Goal: Feedback & Contribution: Contribute content

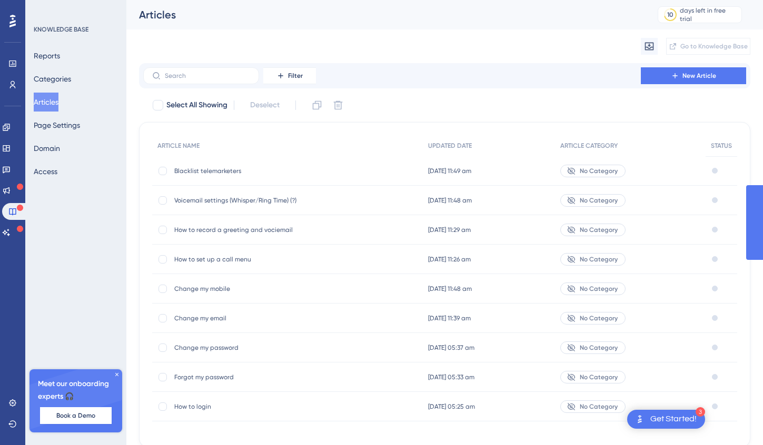
click at [195, 171] on span "Blacklist telemarketers" at bounding box center [258, 171] width 168 height 8
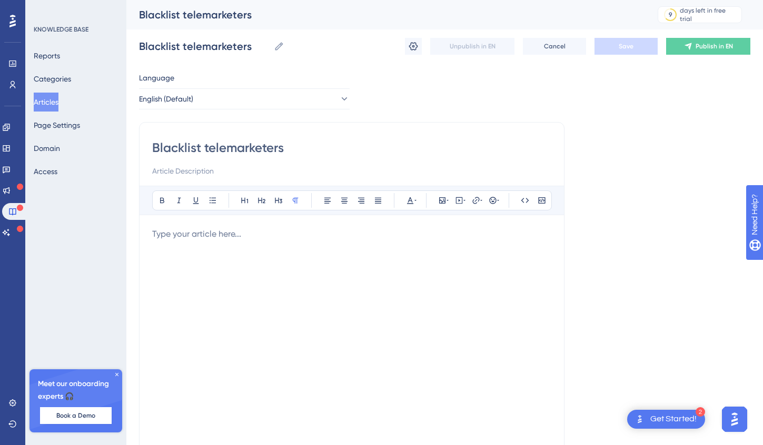
click at [195, 172] on input at bounding box center [351, 171] width 399 height 13
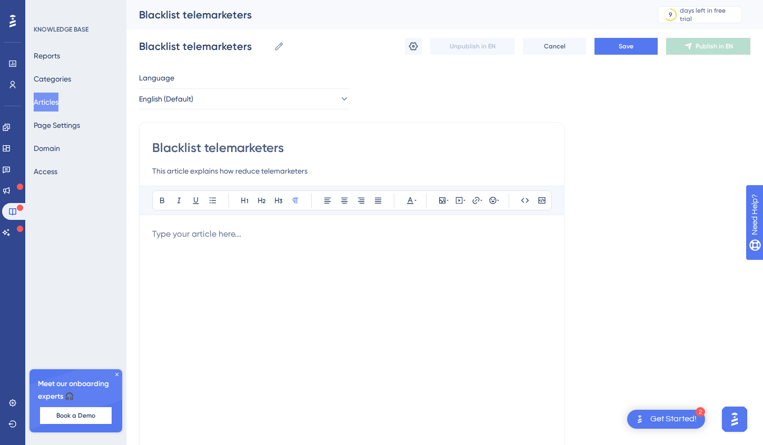
type input "This article explains how reduce telemarketers"
click at [205, 245] on div at bounding box center [351, 344] width 399 height 232
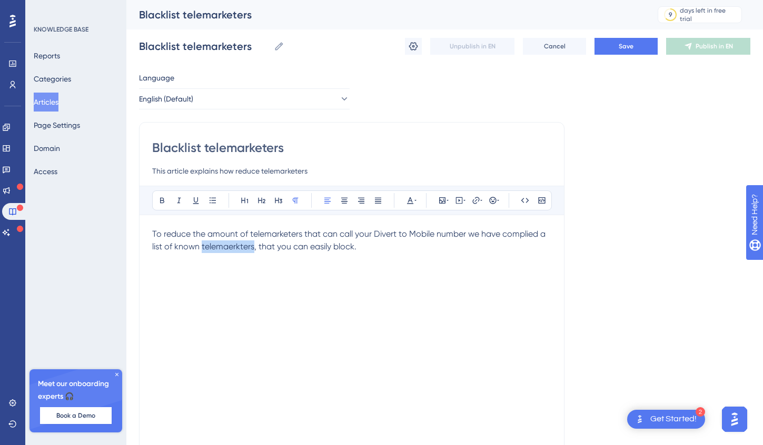
copy span "telemaerkters"
click at [242, 289] on div "To reduce the amount of telemarketers that can call your Divert to Mobile numbe…" at bounding box center [351, 344] width 399 height 232
copy span "telemaerkters"
click at [392, 251] on p "To reduce the amount of telemarketers that can call your Divert to Mobile numbe…" at bounding box center [351, 240] width 399 height 25
click at [638, 50] on button "Save" at bounding box center [625, 46] width 63 height 17
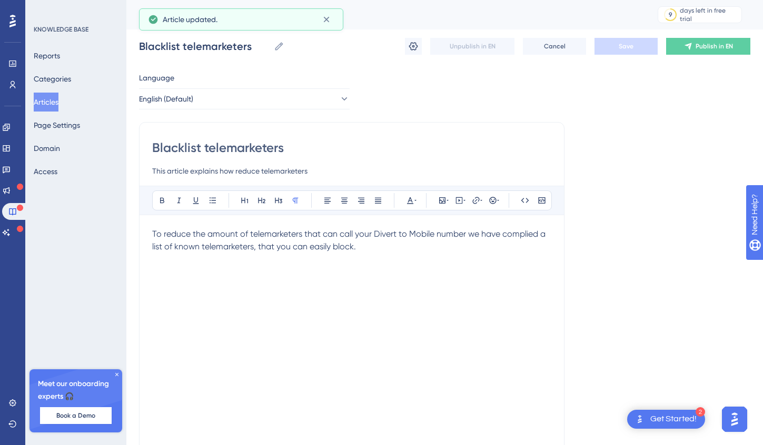
click at [46, 103] on button "Articles" at bounding box center [46, 102] width 25 height 19
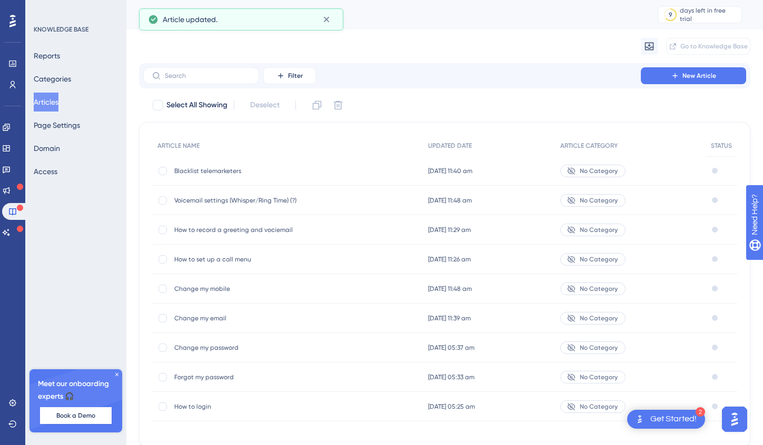
click at [221, 229] on span "How to record a greeting and vociemail" at bounding box center [258, 230] width 168 height 8
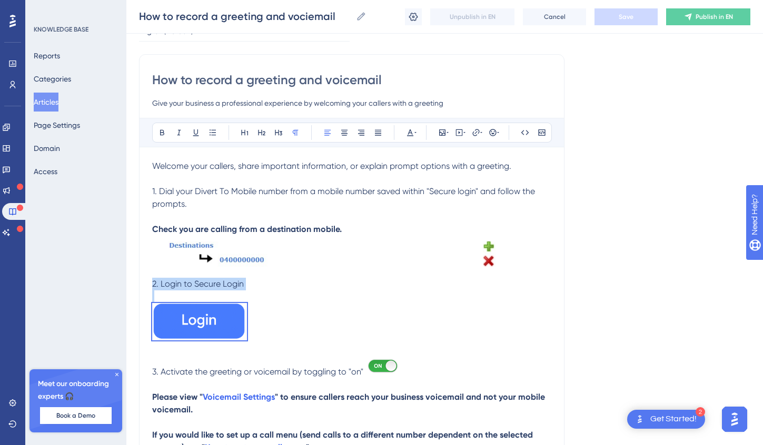
drag, startPoint x: 272, startPoint y: 334, endPoint x: 145, endPoint y: 288, distance: 134.5
click at [145, 288] on div "How to record a greeting and voicemail Give your business a professional experi…" at bounding box center [351, 292] width 425 height 476
copy div "2. Login to Secure Login"
click at [58, 102] on button "Articles" at bounding box center [46, 102] width 25 height 19
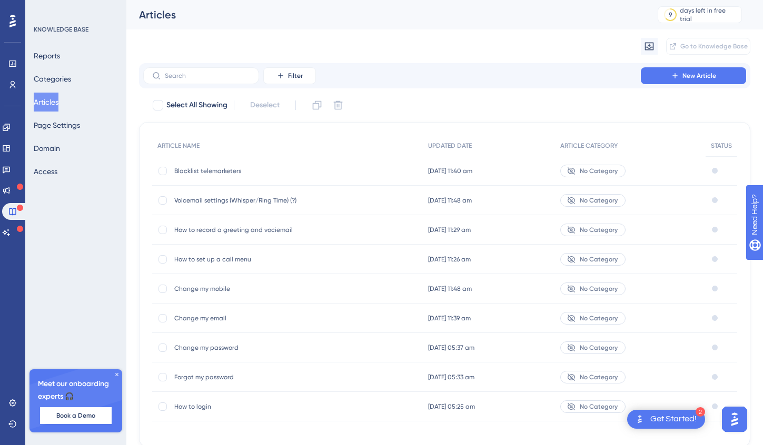
click at [218, 171] on span "Blacklist telemarketers" at bounding box center [258, 171] width 168 height 8
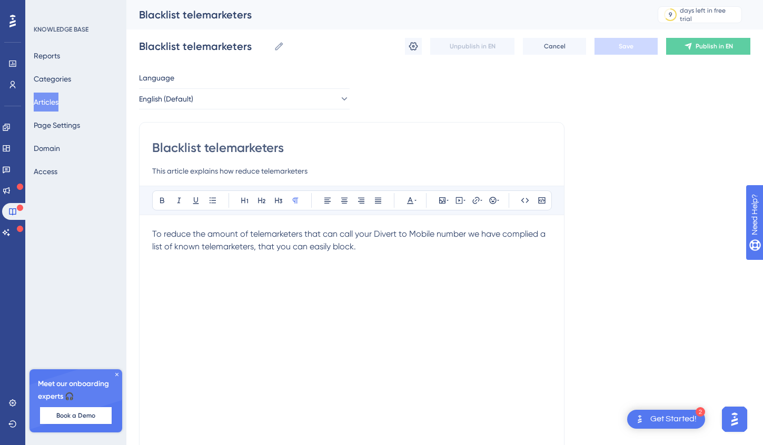
click at [184, 276] on p at bounding box center [351, 272] width 399 height 13
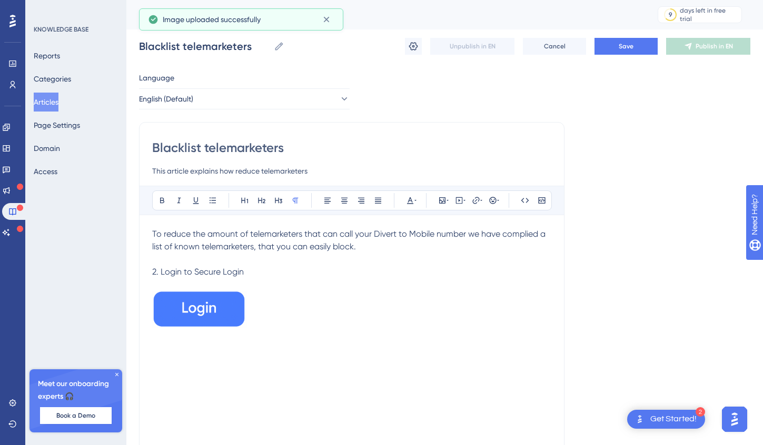
click at [156, 272] on span "2. Login to Secure Login" at bounding box center [198, 272] width 92 height 10
click at [357, 308] on p at bounding box center [351, 311] width 399 height 41
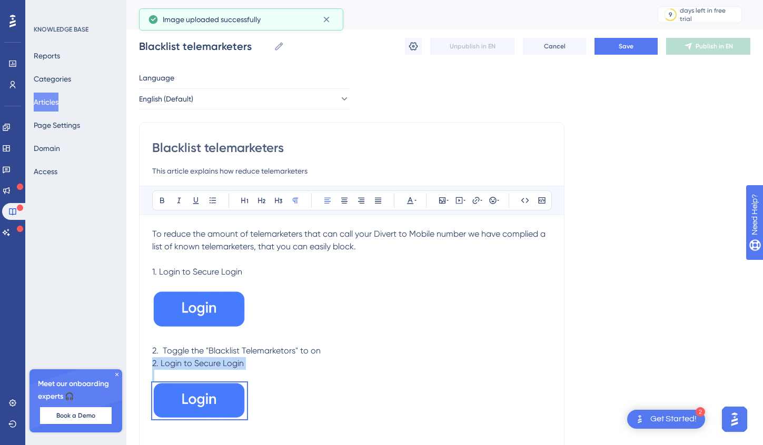
drag, startPoint x: 269, startPoint y: 413, endPoint x: 151, endPoint y: 368, distance: 126.1
click at [151, 368] on div "Blacklist telemarketers This article explains how reduce telemarketers Bold Ita…" at bounding box center [351, 297] width 425 height 350
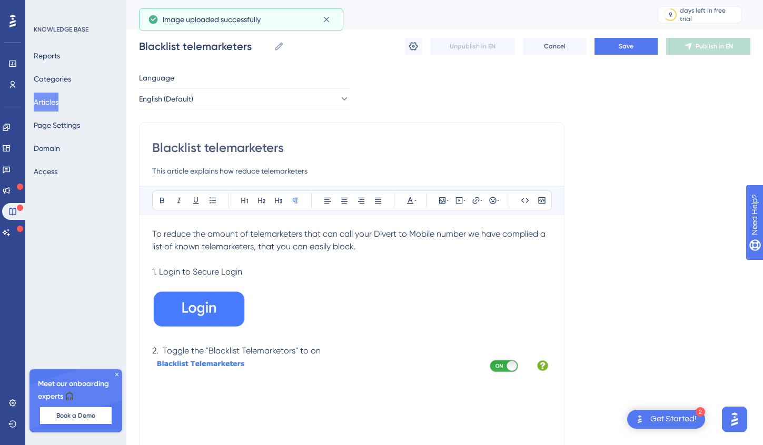
click at [275, 353] on span "2. Toggle the "Blacklist Telemarketors" to on" at bounding box center [236, 351] width 168 height 10
click at [368, 348] on p "2. Toggle the "Blacklist Telemarketers" to on" at bounding box center [351, 351] width 399 height 13
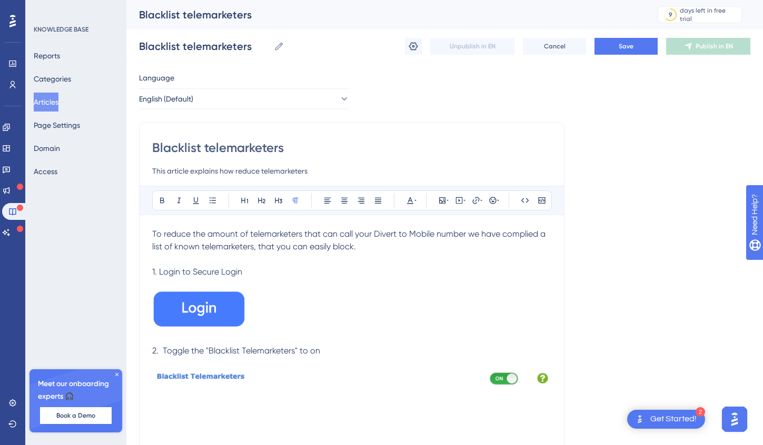
click at [556, 377] on div "Blacklist telemarketers This article explains how reduce telemarketers Bold Ita…" at bounding box center [351, 297] width 425 height 350
click at [552, 370] on div "Blacklist telemarketers This article explains how reduce telemarketers Bold Ita…" at bounding box center [351, 297] width 425 height 350
click at [543, 377] on img at bounding box center [351, 379] width 399 height 18
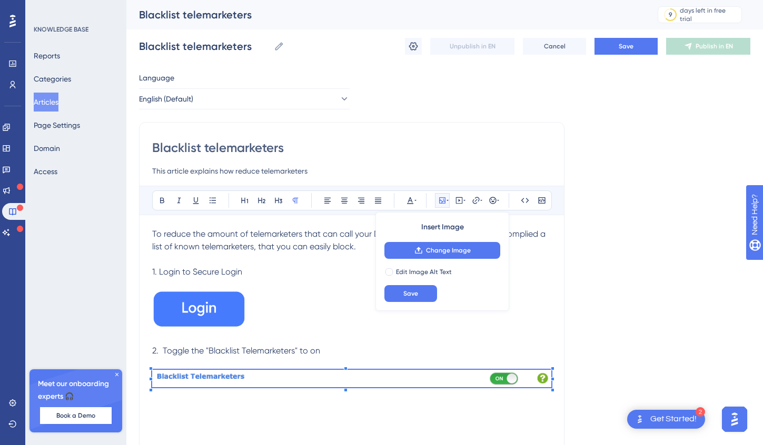
click at [555, 374] on div "Blacklist telemarketers This article explains how reduce telemarketers Bold Ita…" at bounding box center [351, 297] width 425 height 350
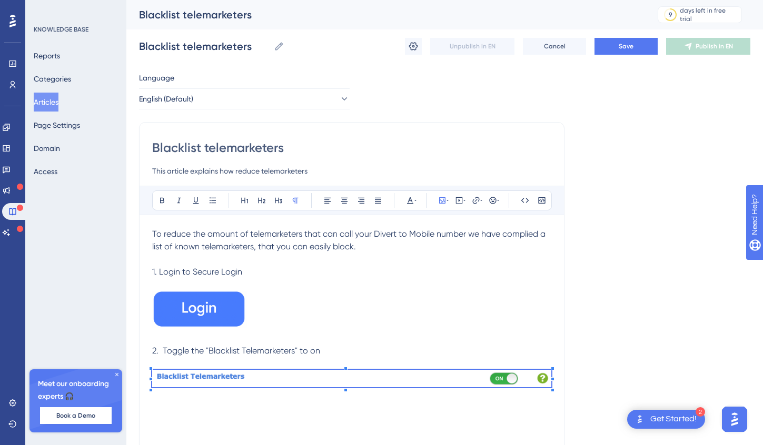
click at [556, 376] on div "Blacklist telemarketers This article explains how reduce telemarketers Bold Ita…" at bounding box center [351, 297] width 425 height 350
click at [556, 383] on div "Blacklist telemarketers This article explains how reduce telemarketers Bold Ita…" at bounding box center [351, 297] width 425 height 350
click at [559, 380] on div "Blacklist telemarketers This article explains how reduce telemarketers Bold Ita…" at bounding box center [351, 297] width 425 height 350
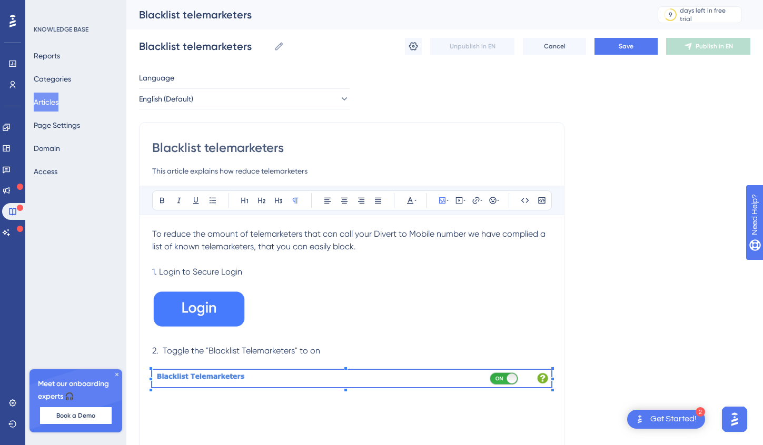
click at [433, 400] on div "To reduce the amount of telemarketers that can call your Divert to Mobile numbe…" at bounding box center [351, 344] width 399 height 232
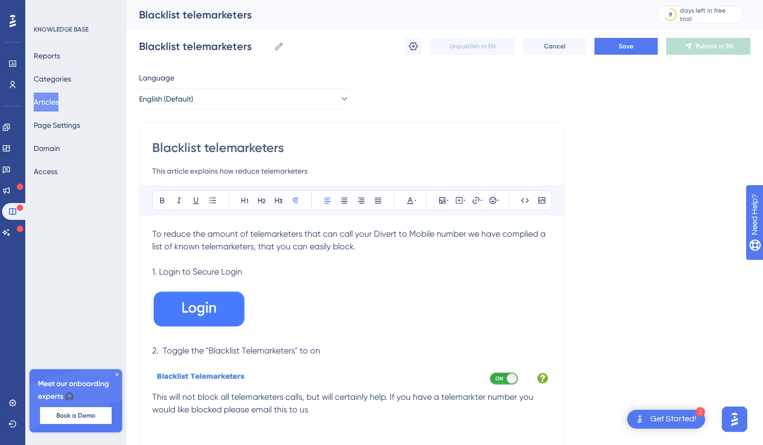
click at [250, 409] on span "This will not block all telemarketers calls, but will certainly help. If you ha…" at bounding box center [343, 403] width 383 height 23
click at [253, 409] on span "This will not block all telemarketers calls, but will certainly help. If you ha…" at bounding box center [343, 403] width 383 height 23
click at [472, 198] on icon at bounding box center [476, 200] width 8 height 8
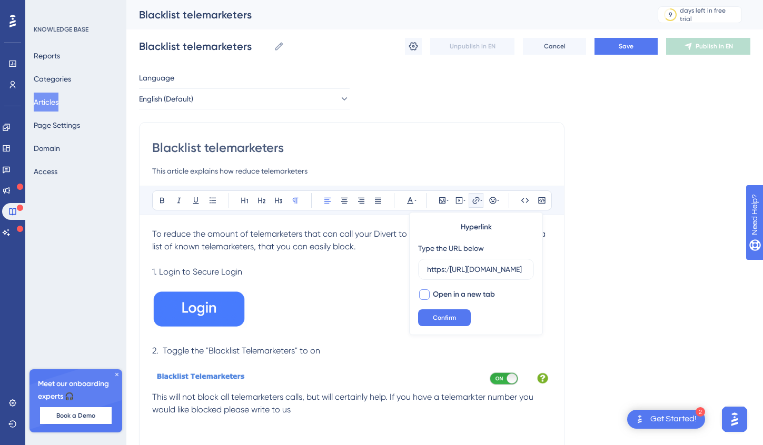
scroll to position [0, 73]
type input "https:/https://diverttomobile.com.au/contact.php"
click at [419, 295] on div at bounding box center [424, 294] width 11 height 11
checkbox input "true"
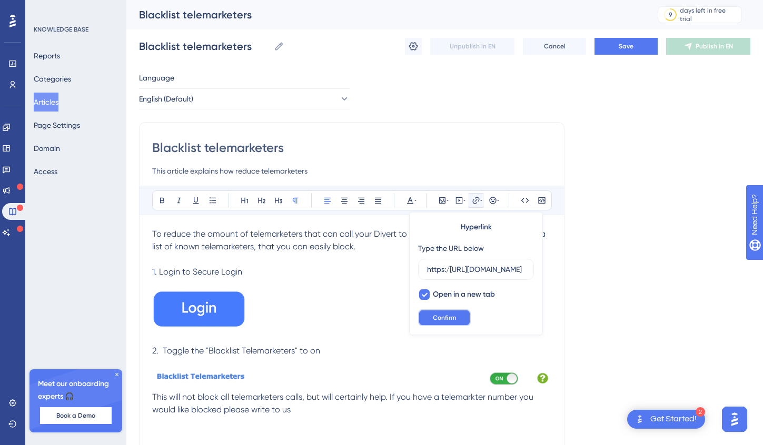
click at [433, 318] on span "Confirm" at bounding box center [444, 318] width 23 height 8
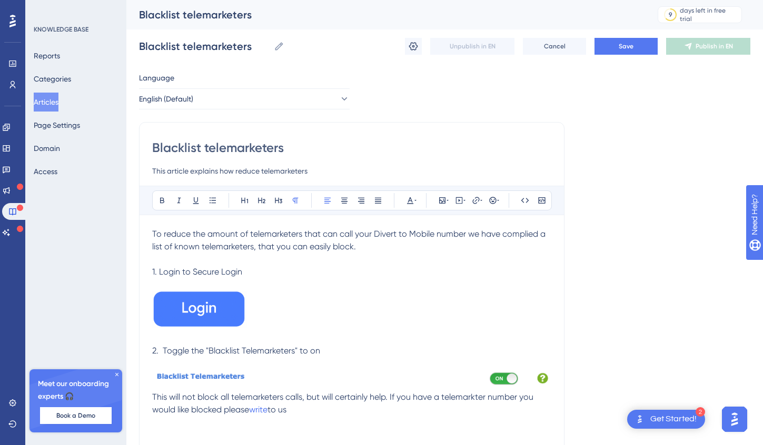
click at [317, 415] on p "This will not block all telemarketers calls, but will certainly help. If you ha…" at bounding box center [351, 403] width 399 height 25
drag, startPoint x: 286, startPoint y: 412, endPoint x: 139, endPoint y: 397, distance: 147.0
click at [139, 397] on div "Blacklist telemarketers This article explains how reduce telemarketers Bold Ita…" at bounding box center [351, 297] width 425 height 350
click at [155, 200] on button at bounding box center [162, 200] width 15 height 15
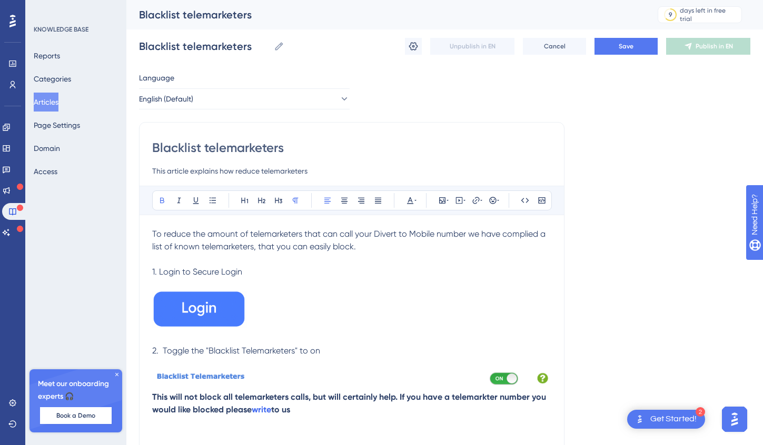
click at [321, 420] on div "To reduce the amount of telemarketers that can call your Divert to Mobile numbe…" at bounding box center [351, 344] width 399 height 232
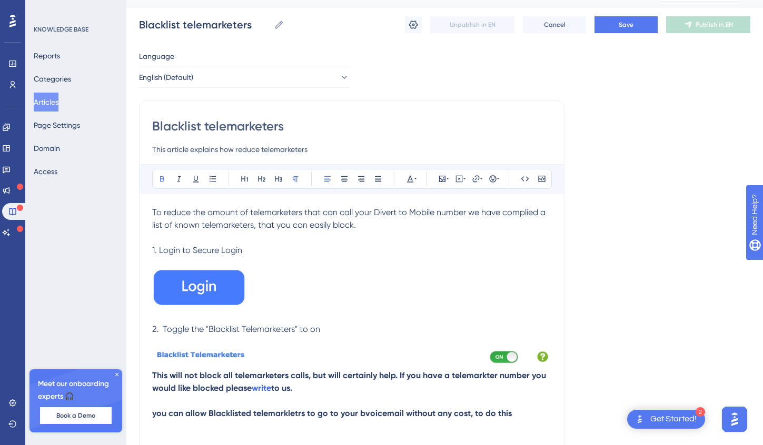
click at [152, 414] on strong "you can allow Blacklisted telemarkletrs to go to your bvoicemail without any co…" at bounding box center [331, 413] width 359 height 10
click at [263, 404] on p at bounding box center [351, 401] width 399 height 13
click at [254, 373] on strong "This will not block all telemarketers calls, but will certainly help. If you ha…" at bounding box center [350, 381] width 396 height 23
copy strong "telemarketers"
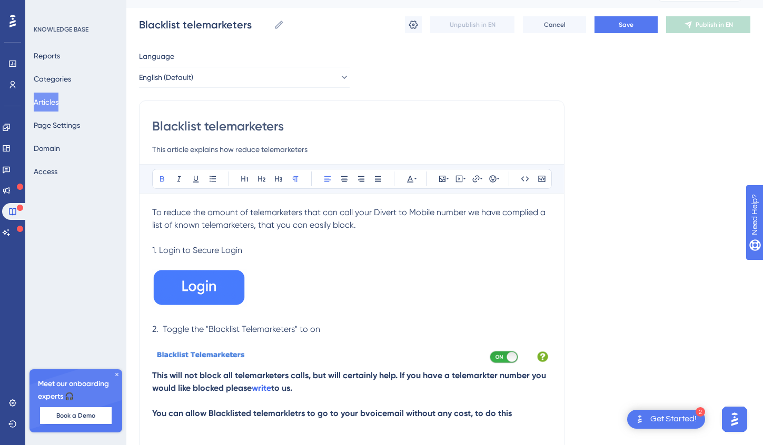
click at [266, 412] on strong "You can allow Blacklisted telemarkletrs to go to your bvoicemail without any co…" at bounding box center [331, 413] width 359 height 10
click at [377, 413] on strong "You can allow Blacklisted telemarketers to go to your bvoicemail without any co…" at bounding box center [333, 413] width 362 height 10
click at [359, 410] on strong "You can allow Blacklisted telemarketers to go to your bvoicemail without any co…" at bounding box center [333, 413] width 362 height 10
drag, startPoint x: 507, startPoint y: 413, endPoint x: 456, endPoint y: 417, distance: 50.7
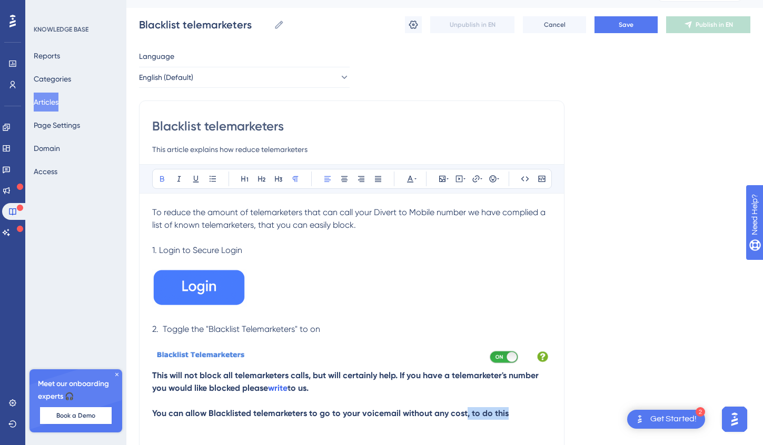
click at [456, 417] on p "You can allow Blacklisted telemarketers to go to your voicemail without any cos…" at bounding box center [351, 413] width 399 height 13
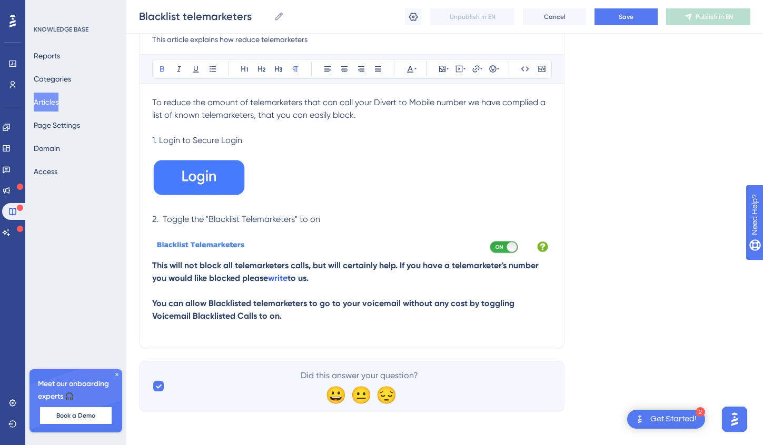
click at [187, 331] on p at bounding box center [351, 329] width 399 height 13
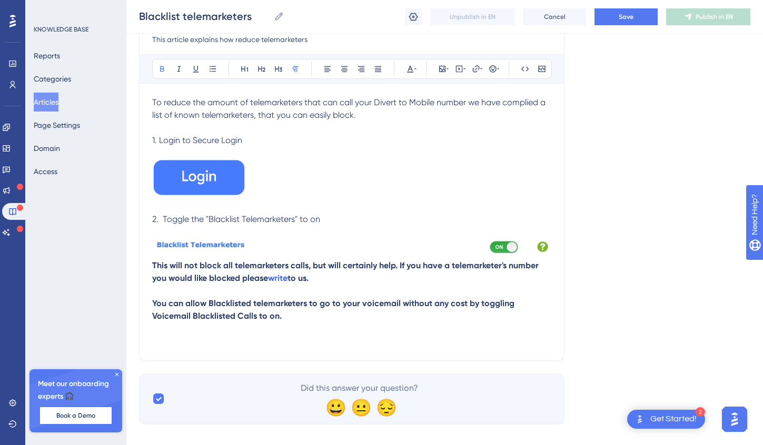
click at [165, 339] on p at bounding box center [351, 341] width 399 height 13
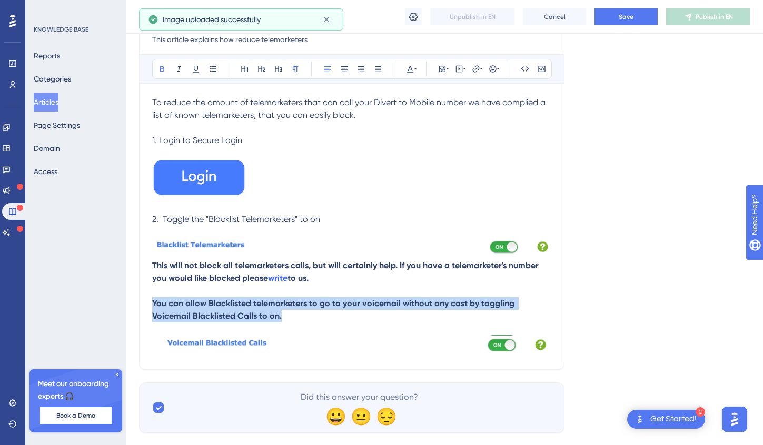
drag, startPoint x: 285, startPoint y: 317, endPoint x: 141, endPoint y: 304, distance: 144.8
click at [141, 304] on div "Blacklist telemarketers This article explains how reduce telemarketers Bold Ita…" at bounding box center [351, 180] width 425 height 379
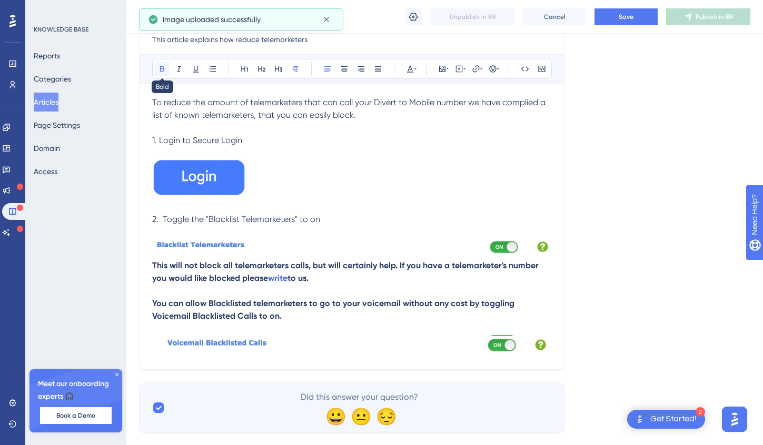
click at [155, 64] on button at bounding box center [162, 69] width 15 height 15
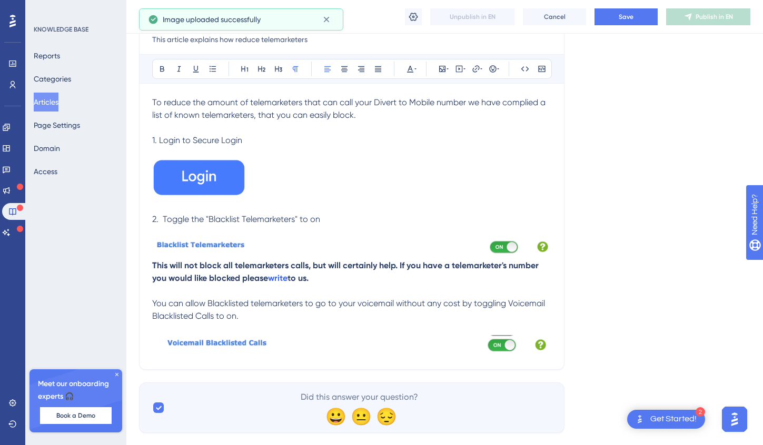
click at [326, 289] on p at bounding box center [351, 291] width 399 height 13
click at [288, 341] on img at bounding box center [351, 344] width 399 height 18
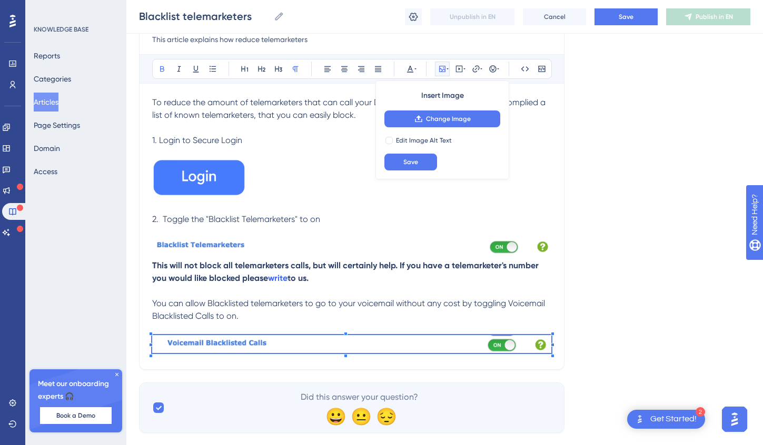
click at [288, 341] on img at bounding box center [351, 344] width 399 height 18
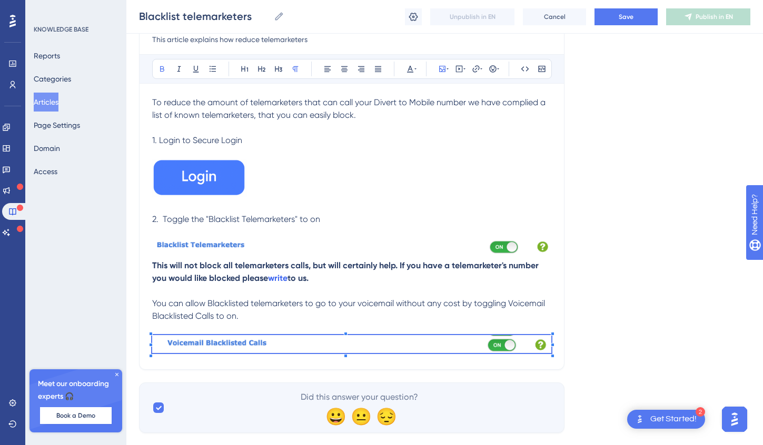
click at [335, 345] on span at bounding box center [351, 346] width 399 height 22
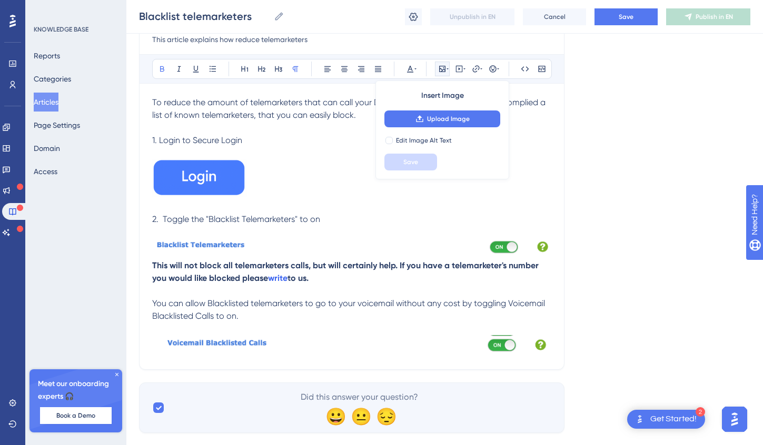
click at [488, 333] on p at bounding box center [351, 329] width 399 height 13
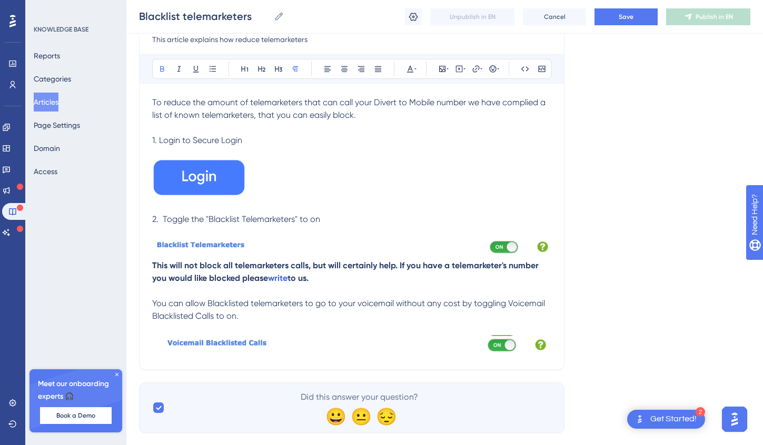
click at [488, 344] on img at bounding box center [351, 344] width 399 height 18
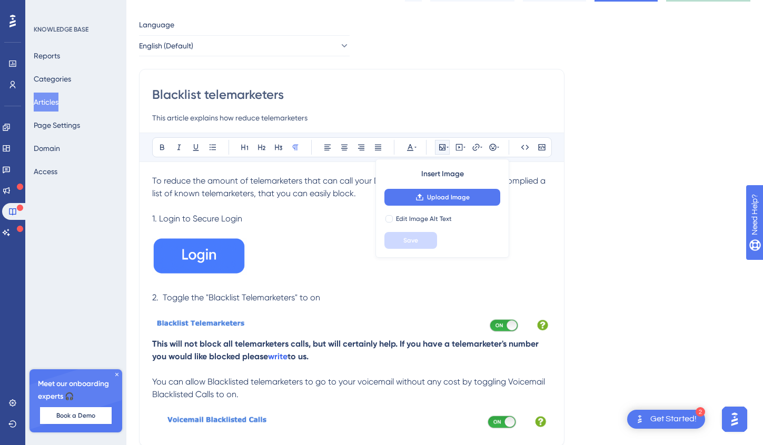
scroll to position [0, 8]
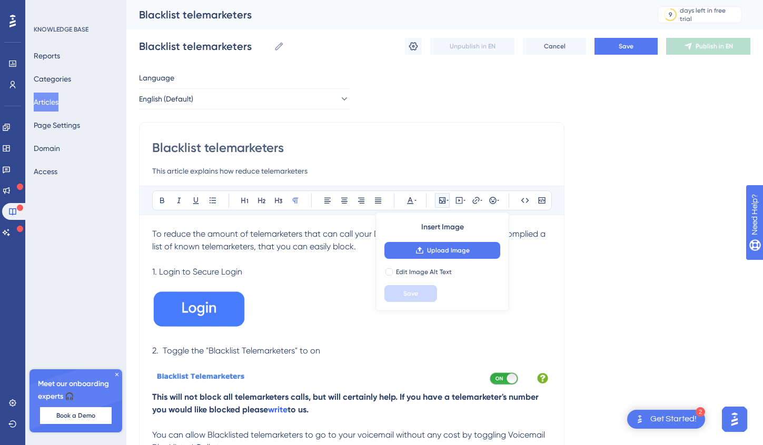
click at [366, 359] on p at bounding box center [351, 363] width 399 height 13
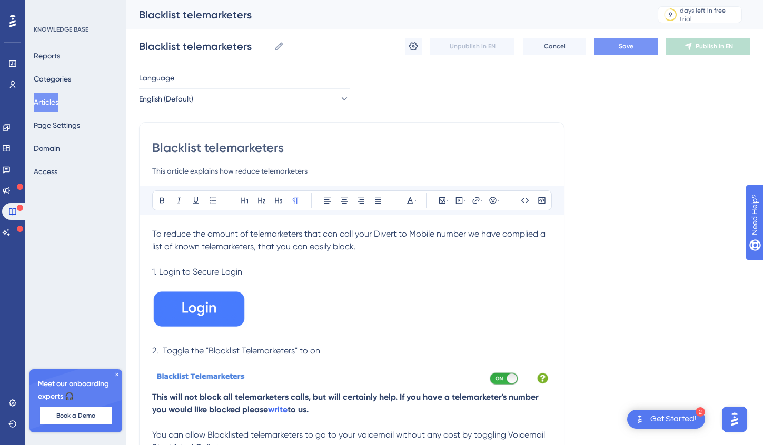
click at [627, 52] on button "Save" at bounding box center [625, 46] width 63 height 17
click at [54, 102] on button "Articles" at bounding box center [46, 102] width 25 height 19
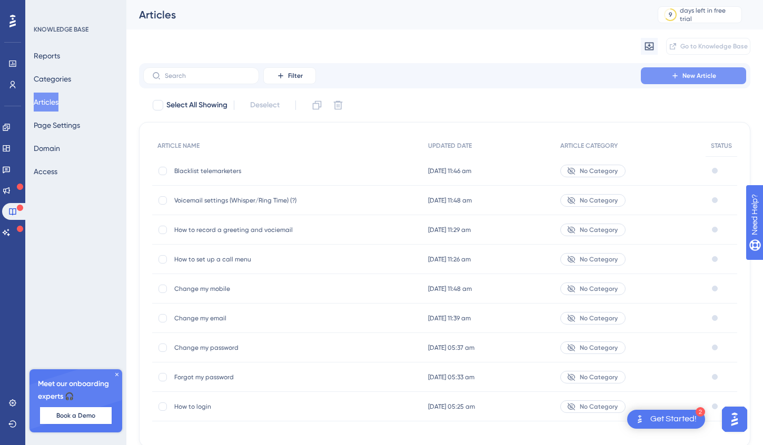
click at [683, 73] on span "New Article" at bounding box center [699, 76] width 34 height 8
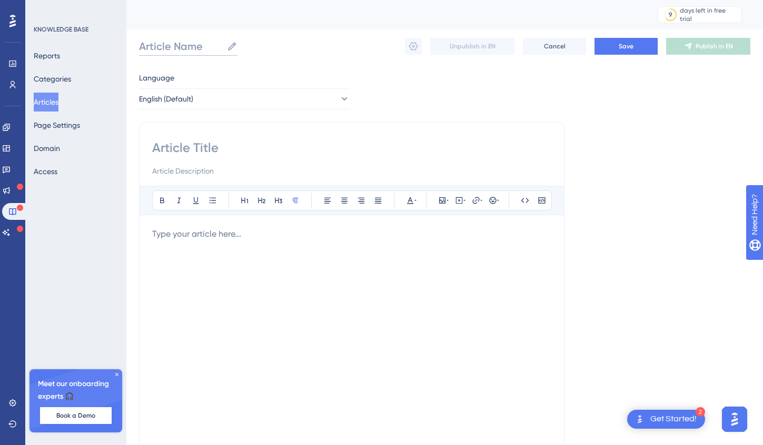
click at [193, 44] on input "Article Name" at bounding box center [181, 46] width 84 height 15
type input "S"
click at [184, 52] on input "Configuring Business Hours" at bounding box center [215, 46] width 152 height 15
type input "Configuring Business Hours"
click at [161, 152] on input at bounding box center [351, 147] width 399 height 17
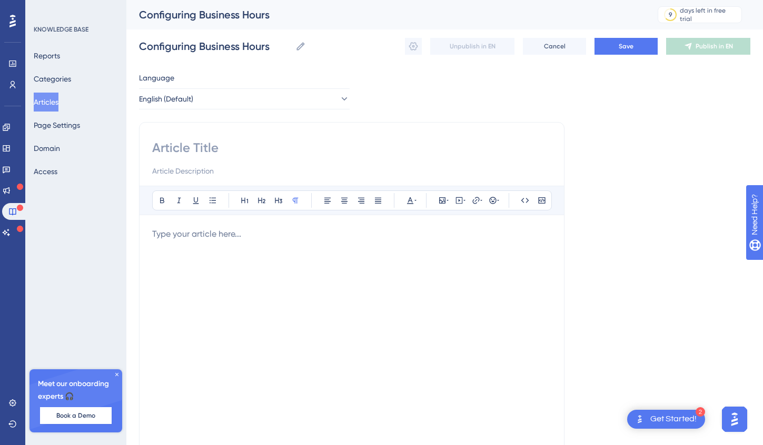
click at [186, 148] on input at bounding box center [351, 147] width 399 height 17
drag, startPoint x: 275, startPoint y: 46, endPoint x: 139, endPoint y: 45, distance: 136.3
click at [139, 45] on input "Configuring Business Hours" at bounding box center [215, 46] width 152 height 15
click at [179, 148] on input at bounding box center [351, 147] width 399 height 17
paste input "Configuring Business Hours"
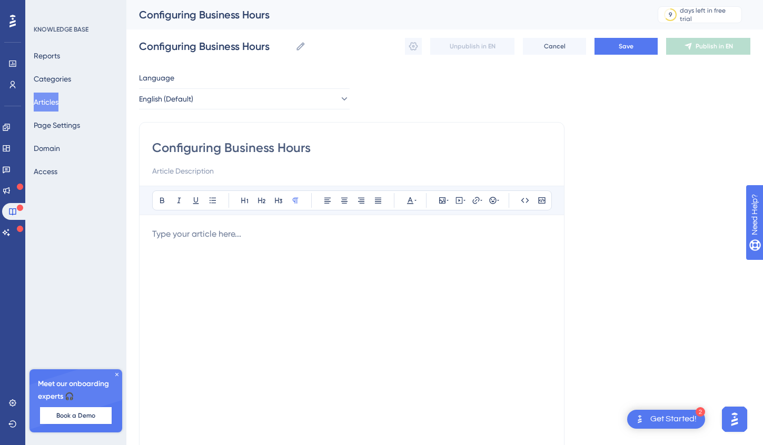
type input "Configuring Business Hours"
click at [179, 173] on input at bounding box center [351, 171] width 399 height 13
type input "Set Business Hours to allow for different greetings and destinations at differe…"
click at [274, 49] on input "Configuring Business Hours" at bounding box center [215, 46] width 152 height 15
type input "Configuring Business Hours (?)"
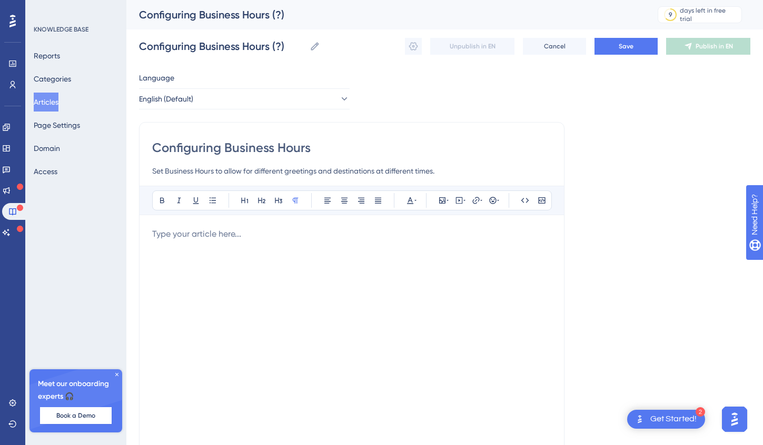
click at [193, 248] on div at bounding box center [351, 344] width 399 height 232
click at [630, 46] on span "Save" at bounding box center [625, 46] width 15 height 8
